Goal: Navigation & Orientation: Find specific page/section

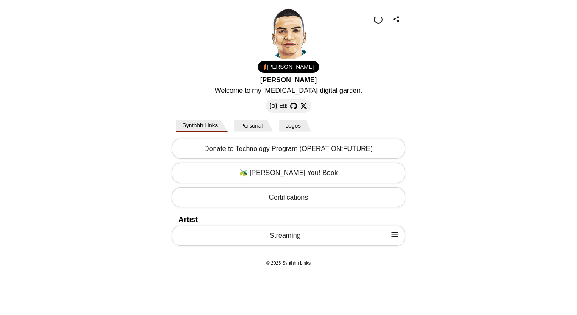
click at [131, 116] on body "[PERSON_NAME] Welcome to my [MEDICAL_DATA] digital garden. 1.00 USD Email Loadi…" at bounding box center [288, 138] width 577 height 276
click at [372, 22] on button at bounding box center [379, 20] width 14 height 14
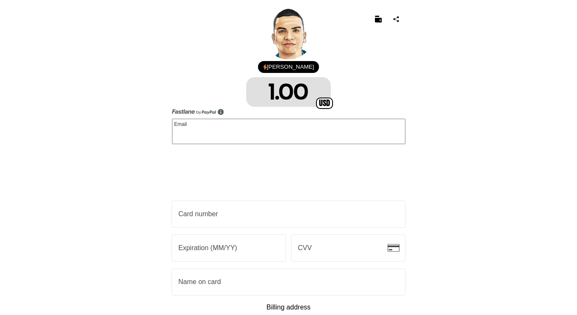
click at [378, 22] on button at bounding box center [379, 20] width 14 height 14
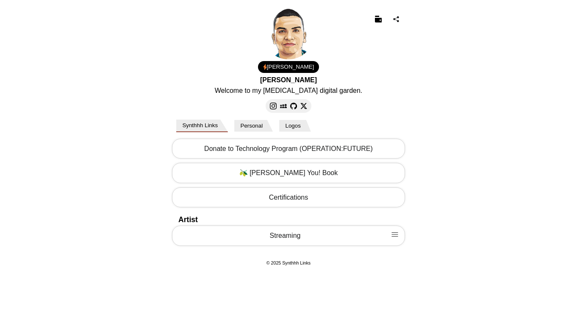
click at [257, 127] on button "Personal" at bounding box center [253, 126] width 39 height 12
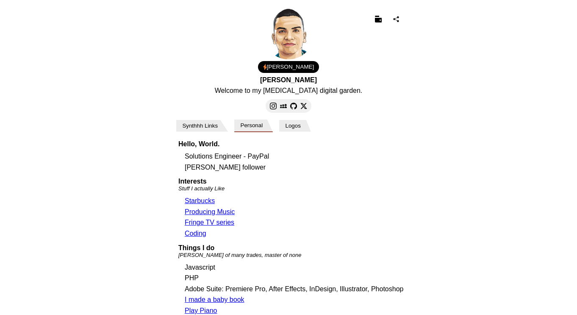
click at [206, 122] on button "Synthhh Links" at bounding box center [202, 126] width 52 height 12
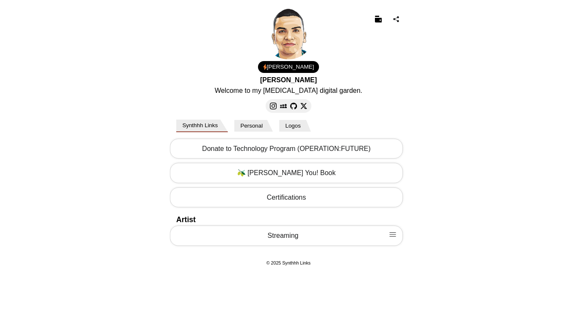
click at [299, 128] on button "Logos" at bounding box center [295, 126] width 32 height 12
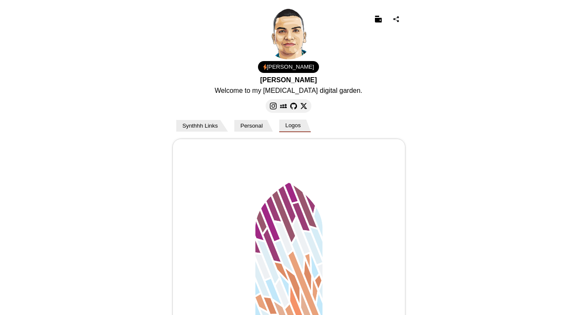
scroll to position [0, 475]
